Goal: Transaction & Acquisition: Purchase product/service

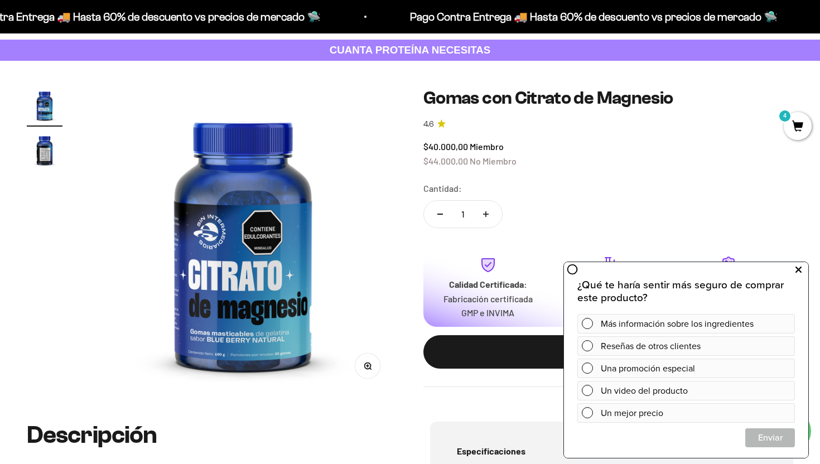
click at [799, 272] on icon at bounding box center [799, 270] width 6 height 15
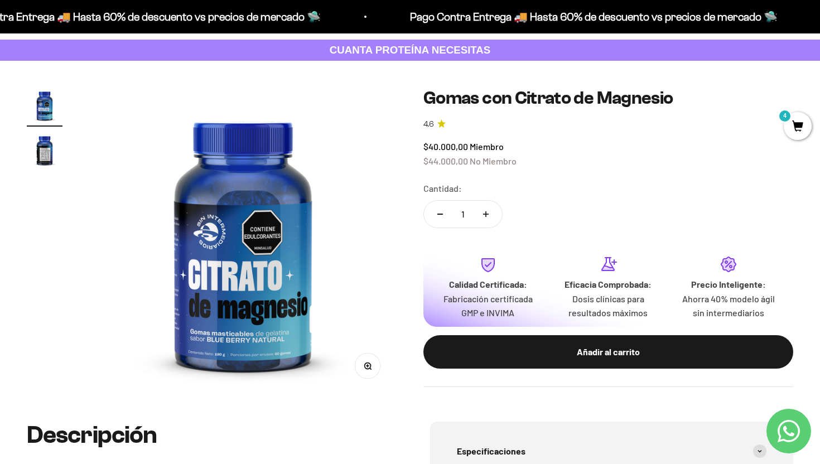
click at [795, 124] on span "4" at bounding box center [798, 126] width 28 height 28
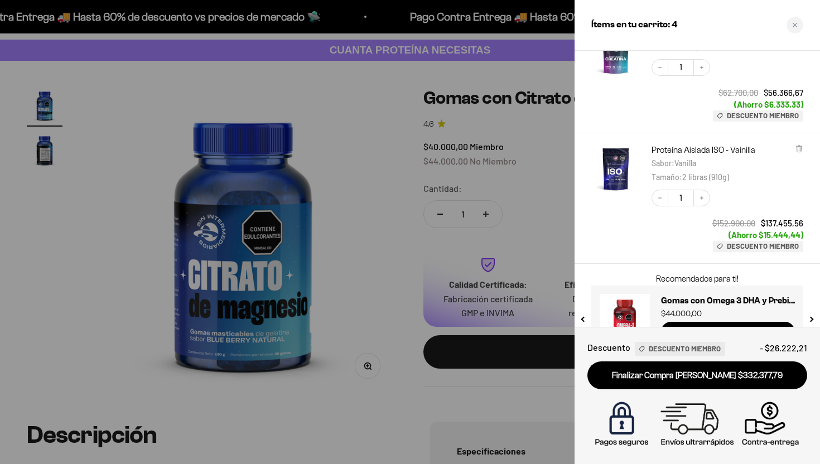
scroll to position [282, 0]
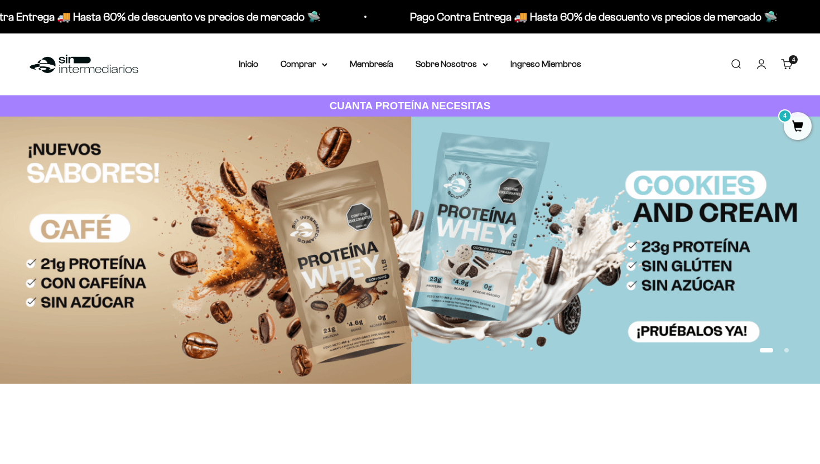
click at [790, 63] on div "4 artículos 4" at bounding box center [793, 59] width 9 height 9
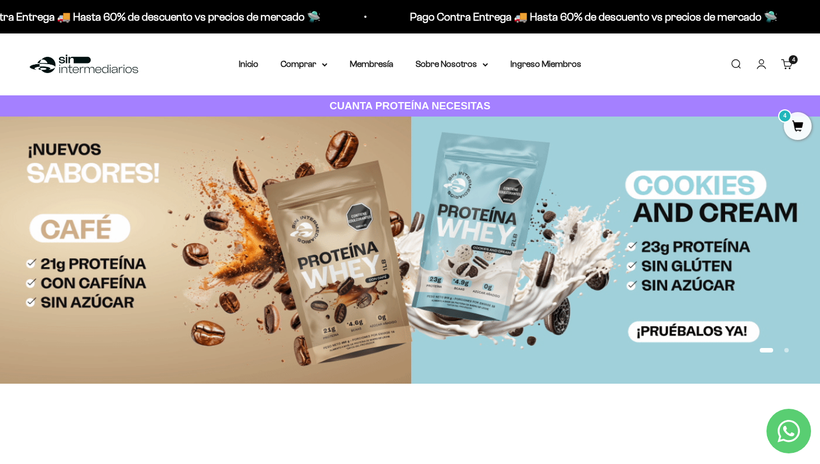
click at [800, 128] on span "4" at bounding box center [798, 126] width 28 height 28
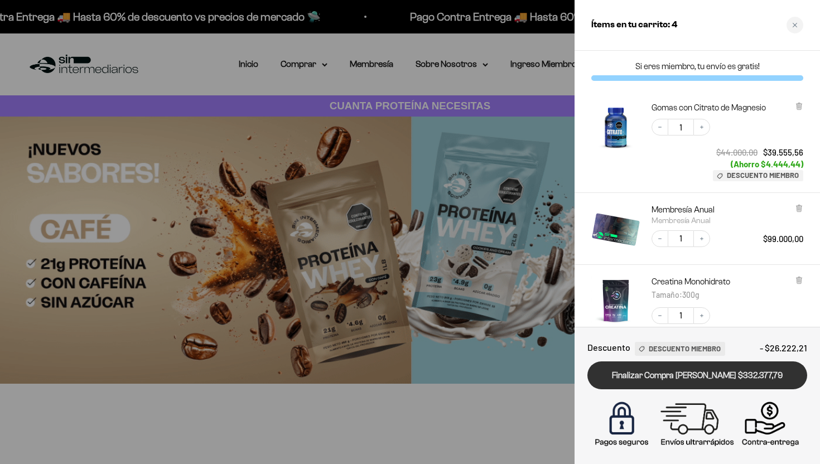
click at [721, 378] on link "Finalizar Compra [PERSON_NAME] $332.377,79" at bounding box center [698, 376] width 220 height 28
